Goal: Transaction & Acquisition: Purchase product/service

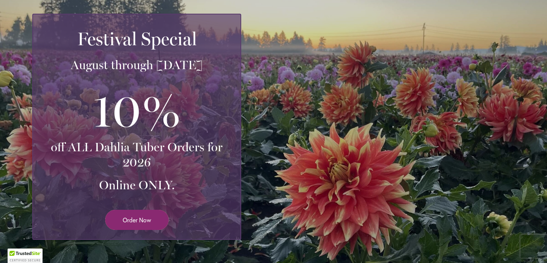
scroll to position [162, 0]
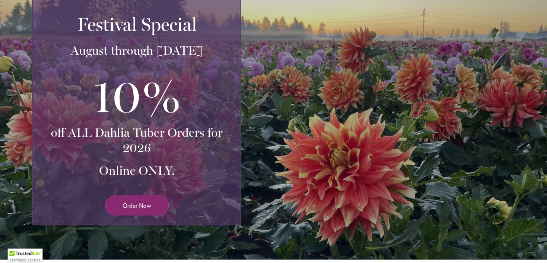
click at [152, 201] on link "Order Now" at bounding box center [136, 205] width 63 height 20
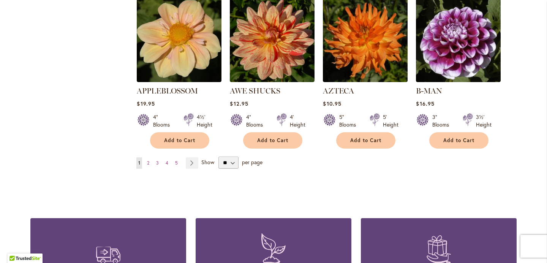
scroll to position [668, 0]
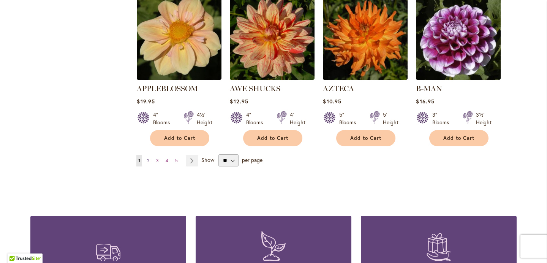
click at [148, 158] on span "2" at bounding box center [148, 161] width 2 height 6
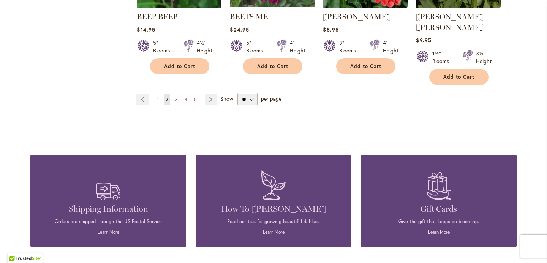
scroll to position [725, 0]
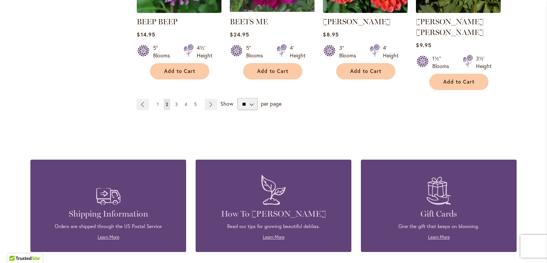
click at [178, 102] on span "3" at bounding box center [176, 105] width 3 height 6
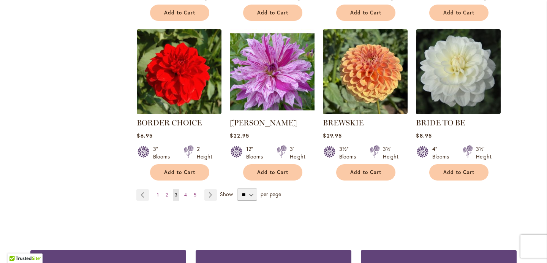
scroll to position [624, 0]
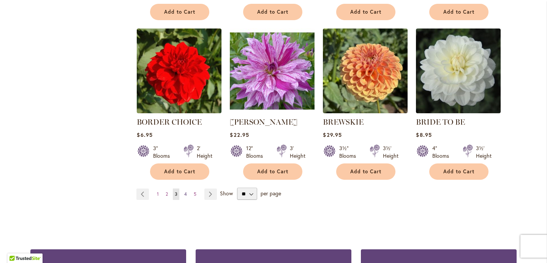
click at [188, 192] on link "Page 4" at bounding box center [185, 194] width 6 height 11
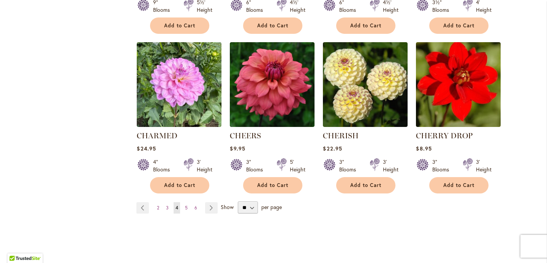
scroll to position [625, 0]
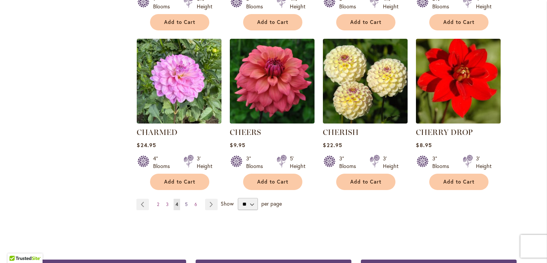
click at [186, 202] on span "5" at bounding box center [186, 204] width 3 height 6
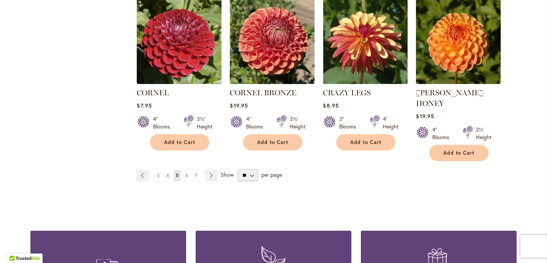
scroll to position [680, 0]
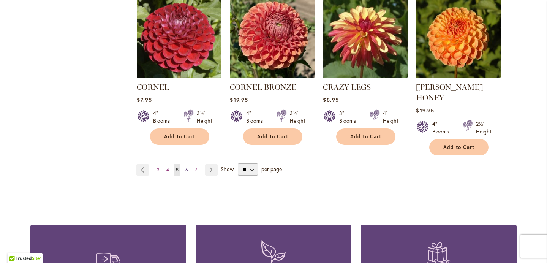
click at [186, 167] on span "6" at bounding box center [187, 170] width 3 height 6
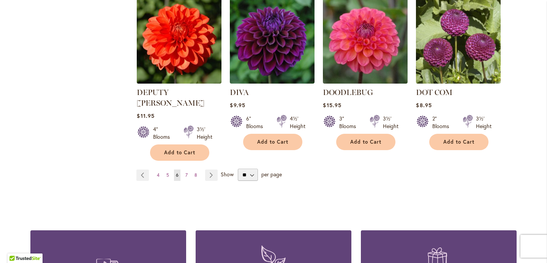
scroll to position [680, 0]
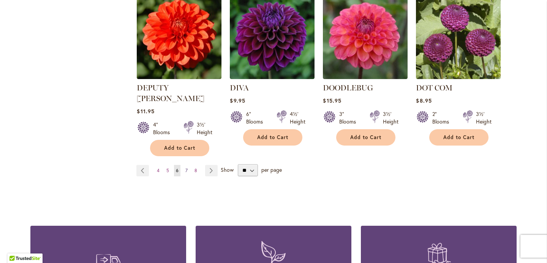
click at [187, 168] on span "7" at bounding box center [187, 171] width 2 height 6
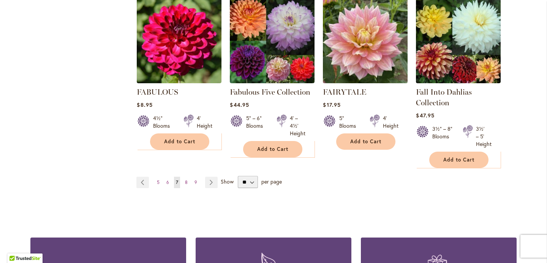
scroll to position [657, 0]
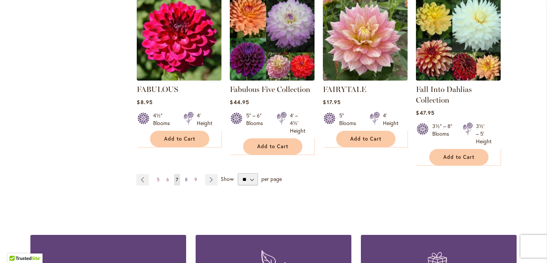
click at [187, 177] on span "8" at bounding box center [186, 180] width 3 height 6
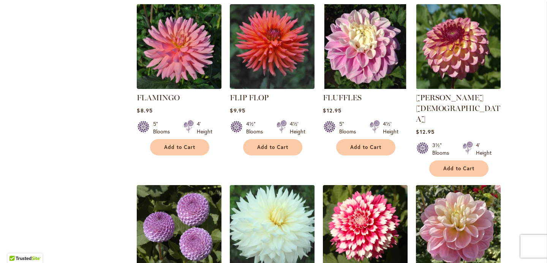
scroll to position [498, 0]
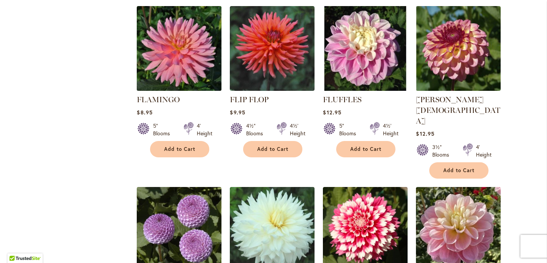
click at [181, 61] on img at bounding box center [179, 48] width 89 height 89
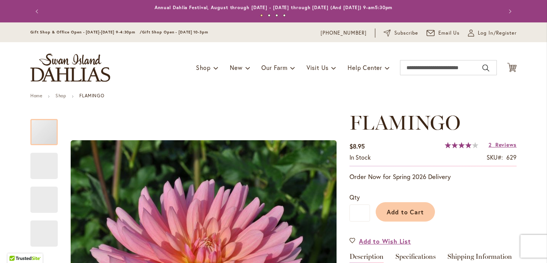
scroll to position [77, 0]
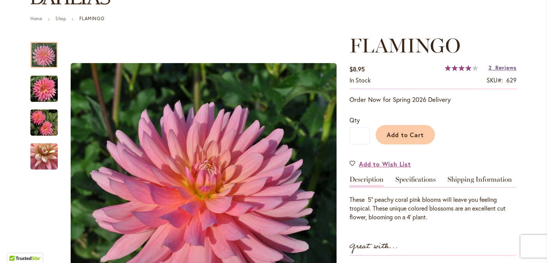
click at [503, 65] on span "Reviews" at bounding box center [506, 67] width 21 height 7
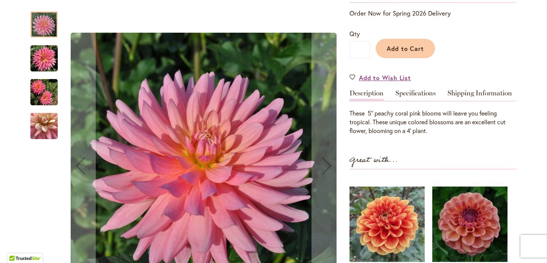
scroll to position [163, 0]
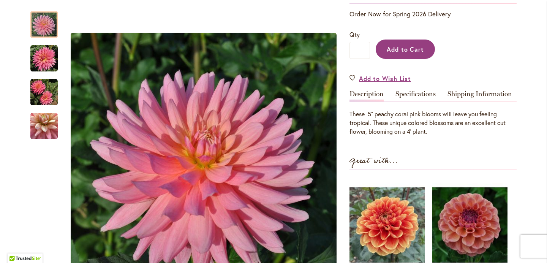
click at [402, 49] on span "Add to Cart" at bounding box center [406, 49] width 38 height 8
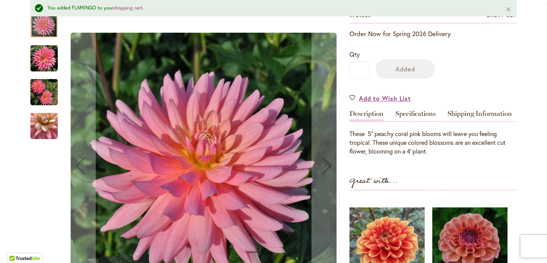
scroll to position [183, 0]
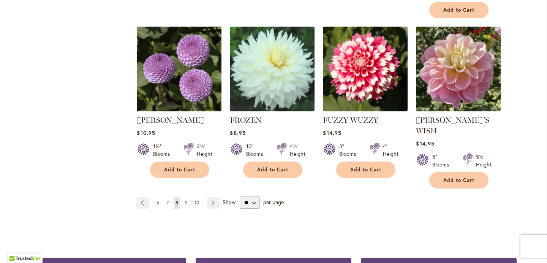
scroll to position [665, 0]
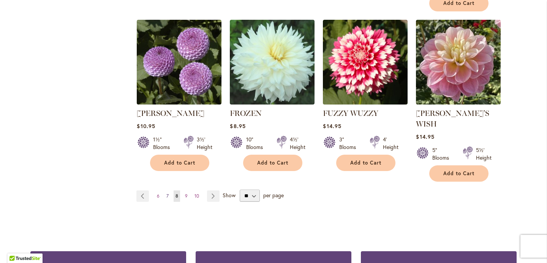
click at [167, 193] on span "7" at bounding box center [168, 196] width 2 height 6
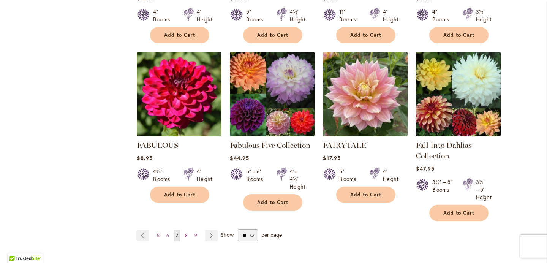
scroll to position [605, 0]
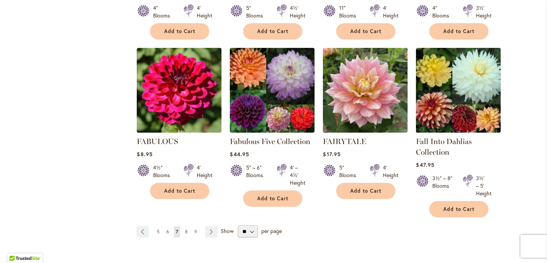
click at [168, 230] on span "6" at bounding box center [168, 232] width 3 height 6
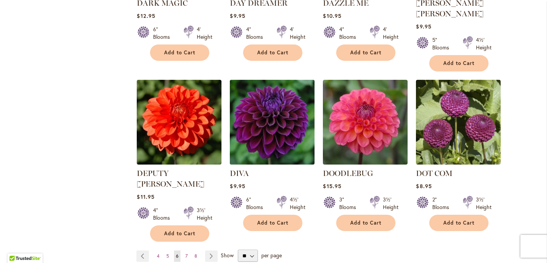
scroll to position [652, 0]
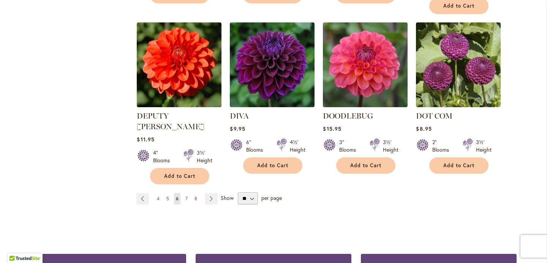
click at [170, 193] on link "Page 5" at bounding box center [168, 198] width 6 height 11
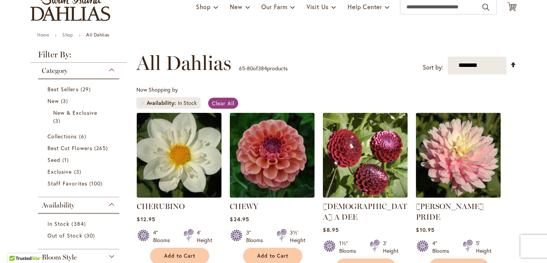
scroll to position [75, 0]
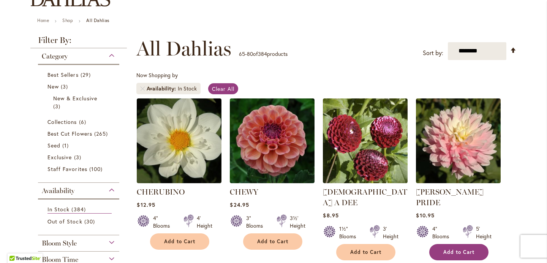
click at [463, 249] on span "Add to Cart" at bounding box center [459, 252] width 31 height 6
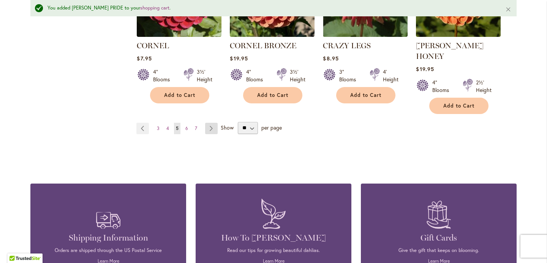
scroll to position [746, 0]
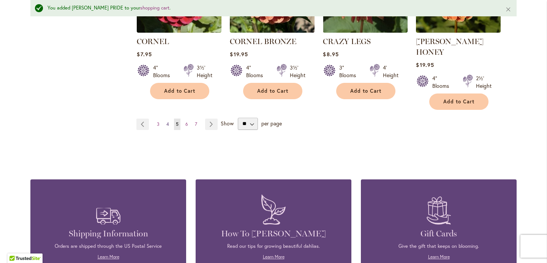
click at [168, 121] on span "4" at bounding box center [168, 124] width 3 height 6
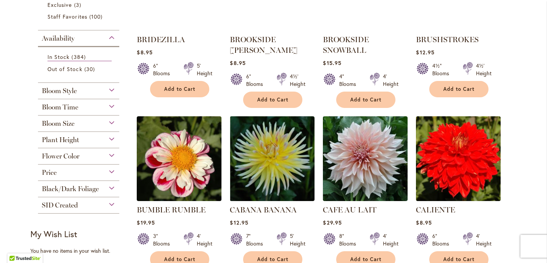
scroll to position [234, 0]
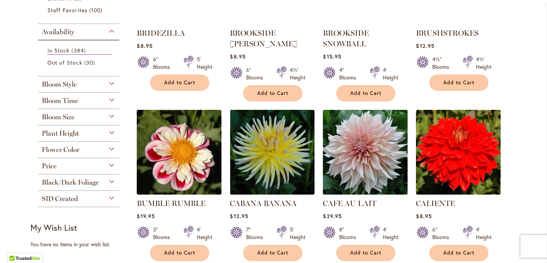
click at [376, 141] on img at bounding box center [365, 152] width 89 height 89
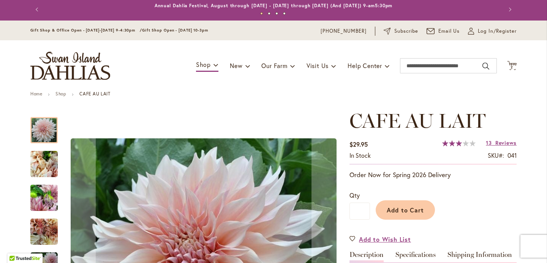
scroll to position [21, 0]
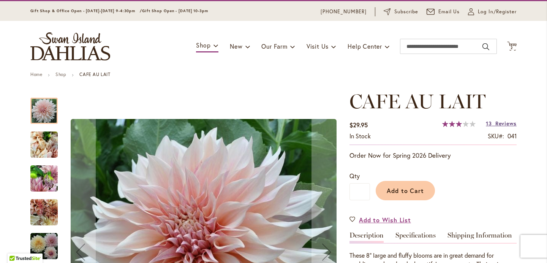
click at [498, 124] on span "Reviews" at bounding box center [506, 123] width 21 height 7
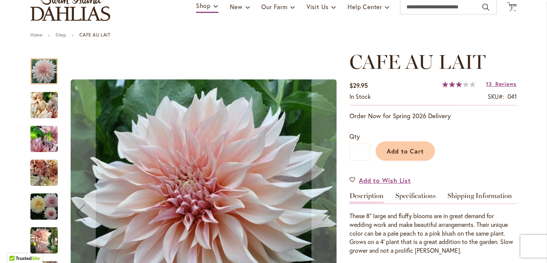
scroll to position [60, 0]
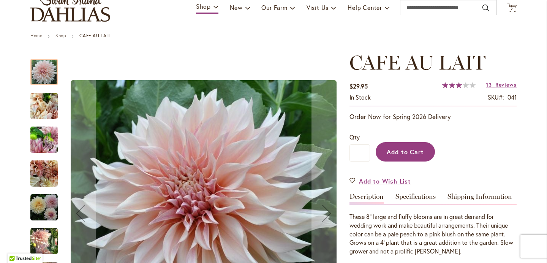
click at [392, 158] on button "Add to Cart" at bounding box center [405, 151] width 59 height 19
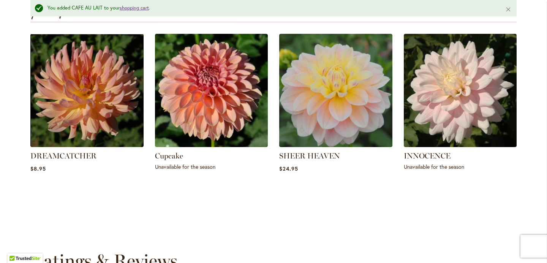
scroll to position [565, 0]
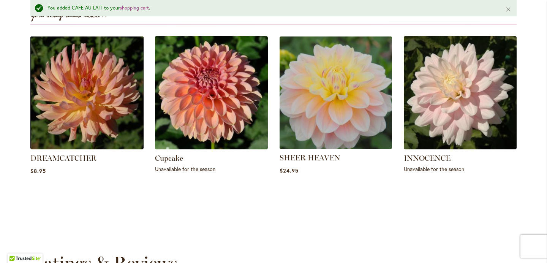
click at [336, 93] on img at bounding box center [336, 93] width 118 height 118
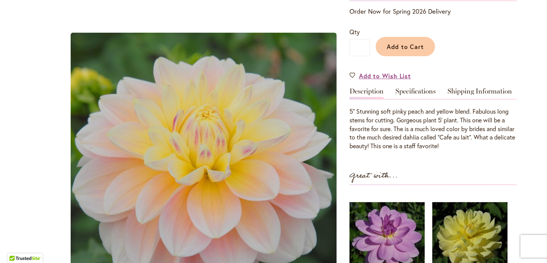
scroll to position [163, 0]
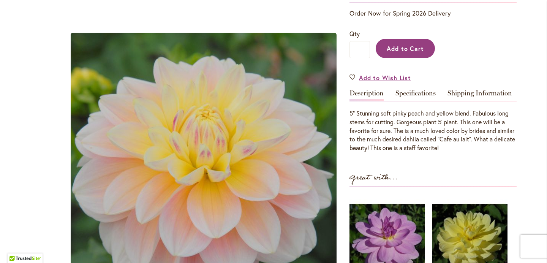
click at [417, 48] on span "Add to Cart" at bounding box center [406, 48] width 38 height 8
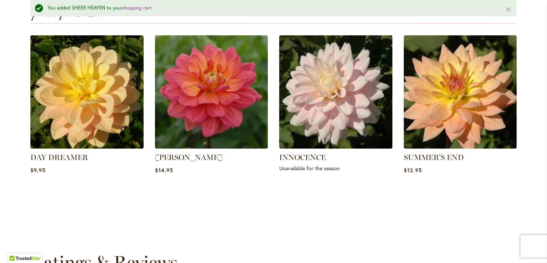
scroll to position [563, 0]
